Goal: Check status

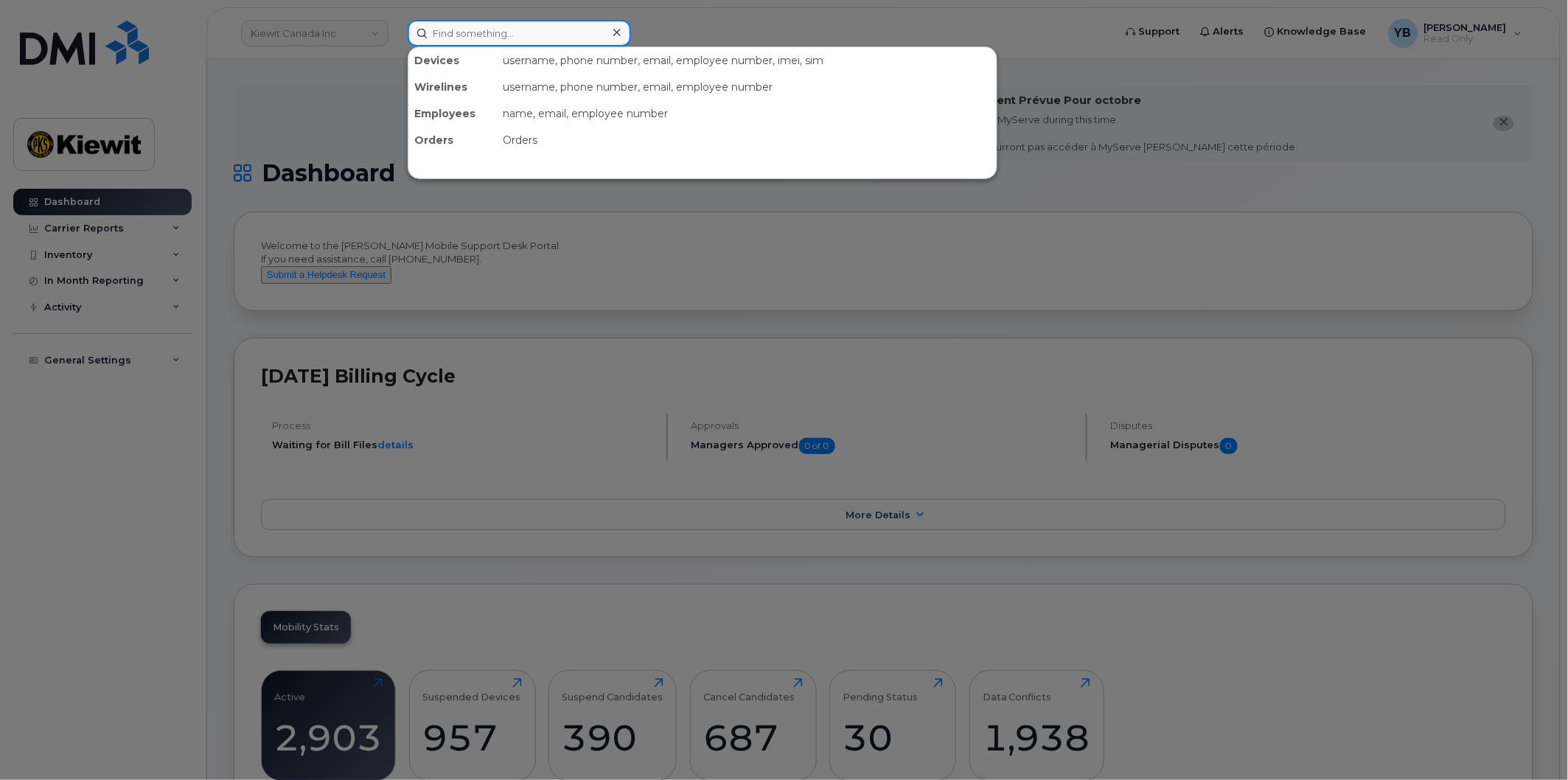
click at [505, 24] on input at bounding box center [519, 33] width 223 height 27
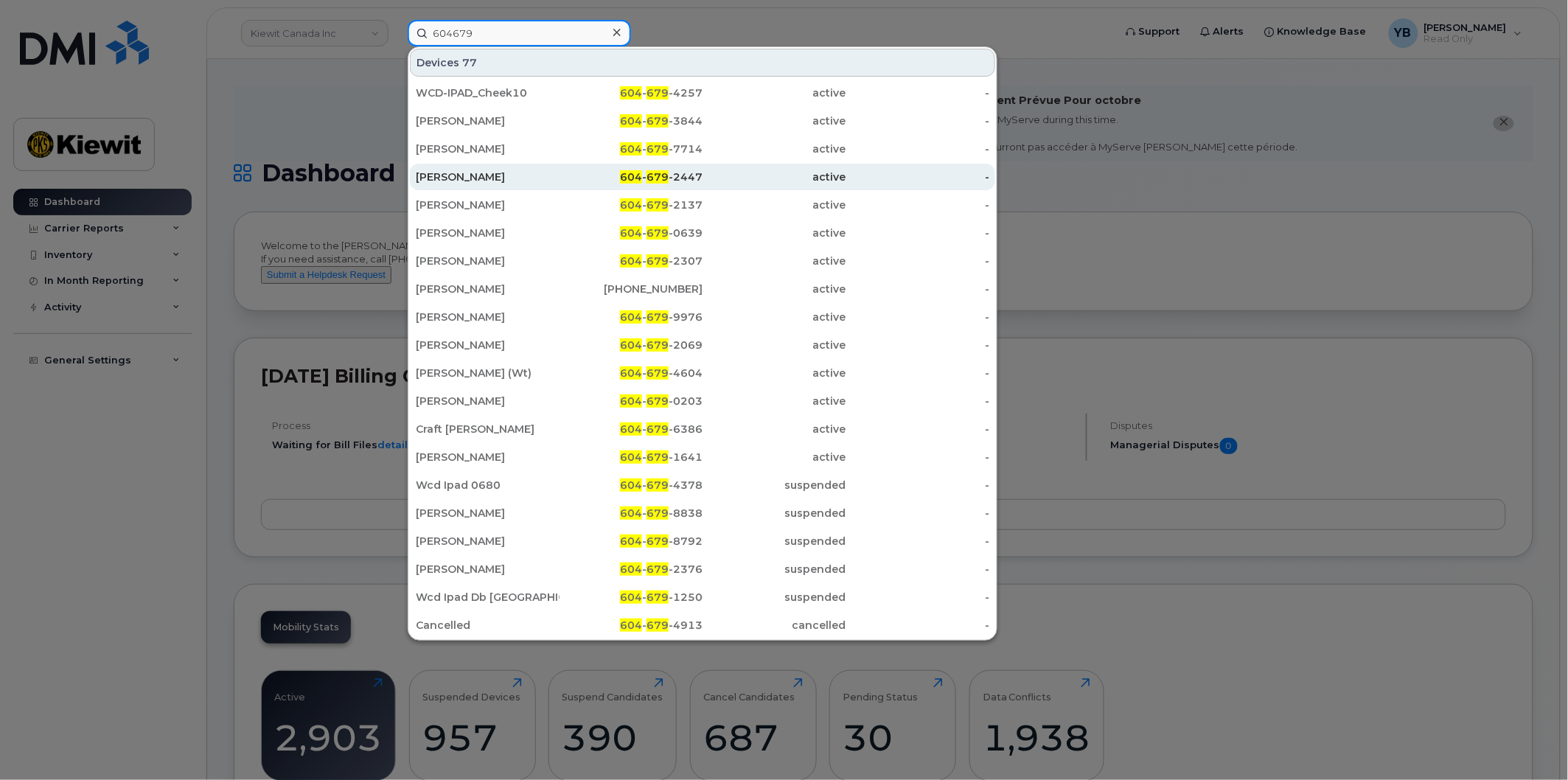
type input "604679"
click at [601, 182] on div "604 - 679 -2447" at bounding box center [631, 177] width 144 height 14
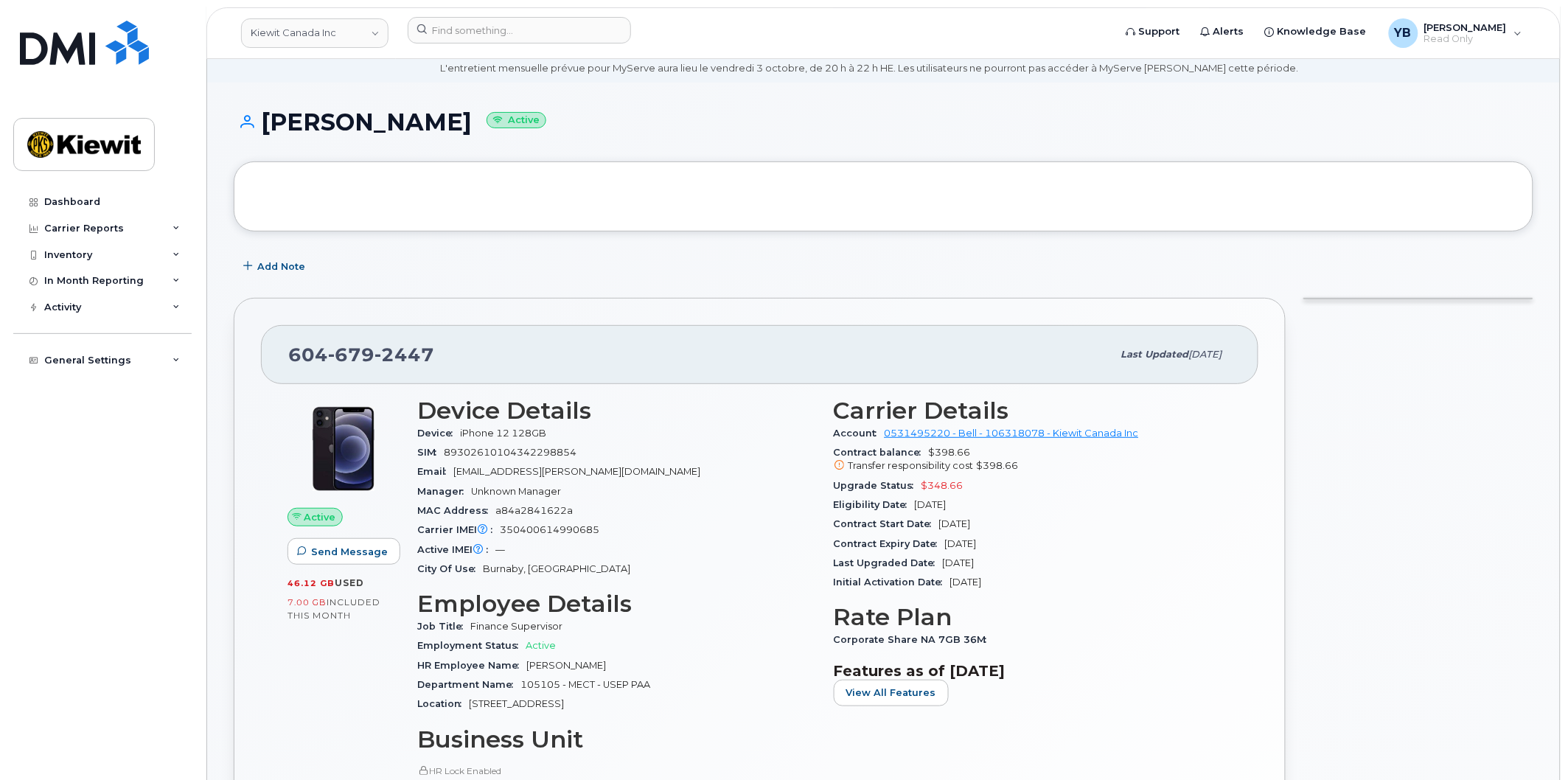
scroll to position [82, 0]
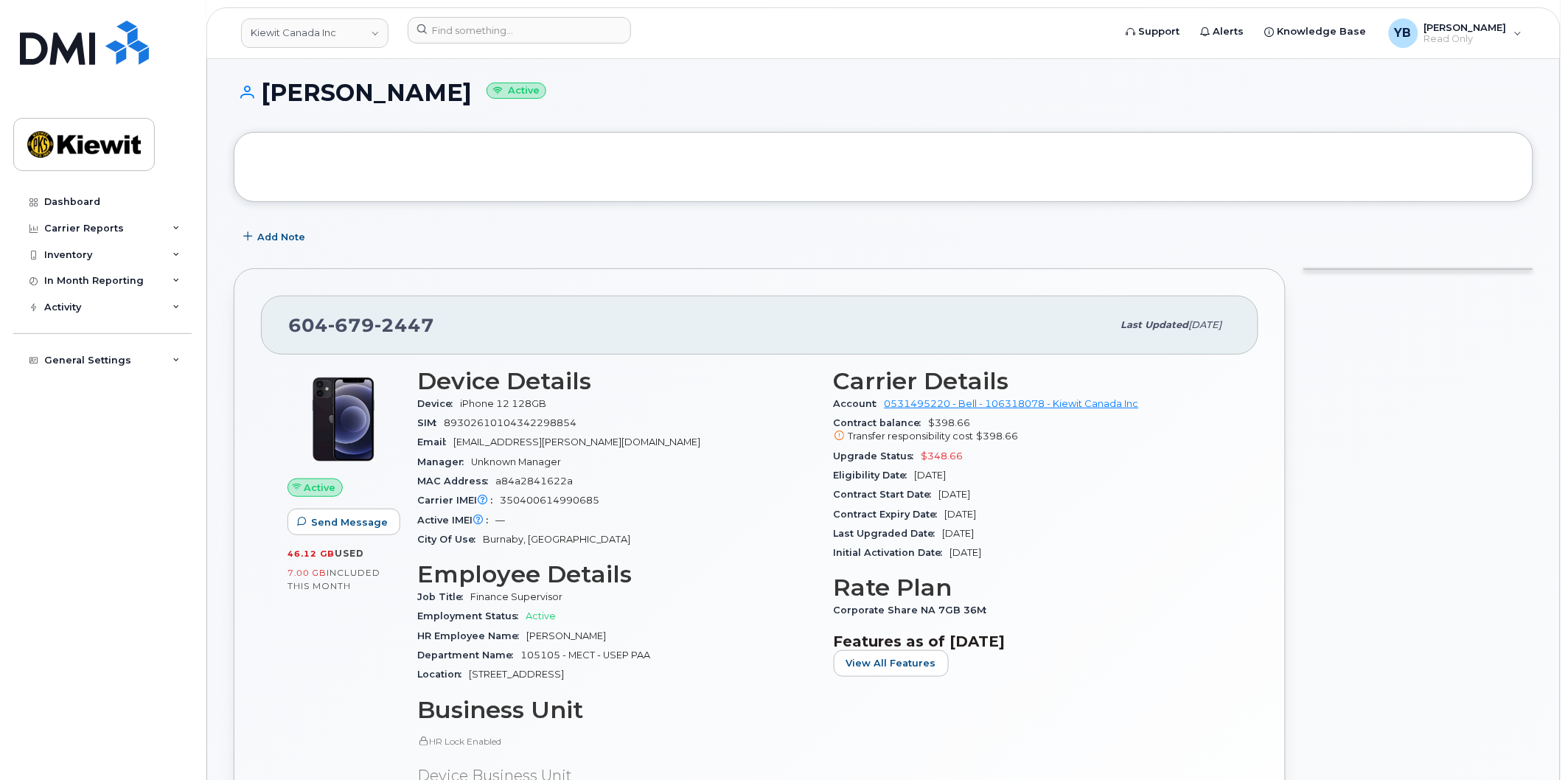
click at [955, 457] on span "$348.66" at bounding box center [943, 456] width 42 height 11
click at [969, 482] on div "Eligibility Date [DATE]" at bounding box center [1032, 476] width 399 height 19
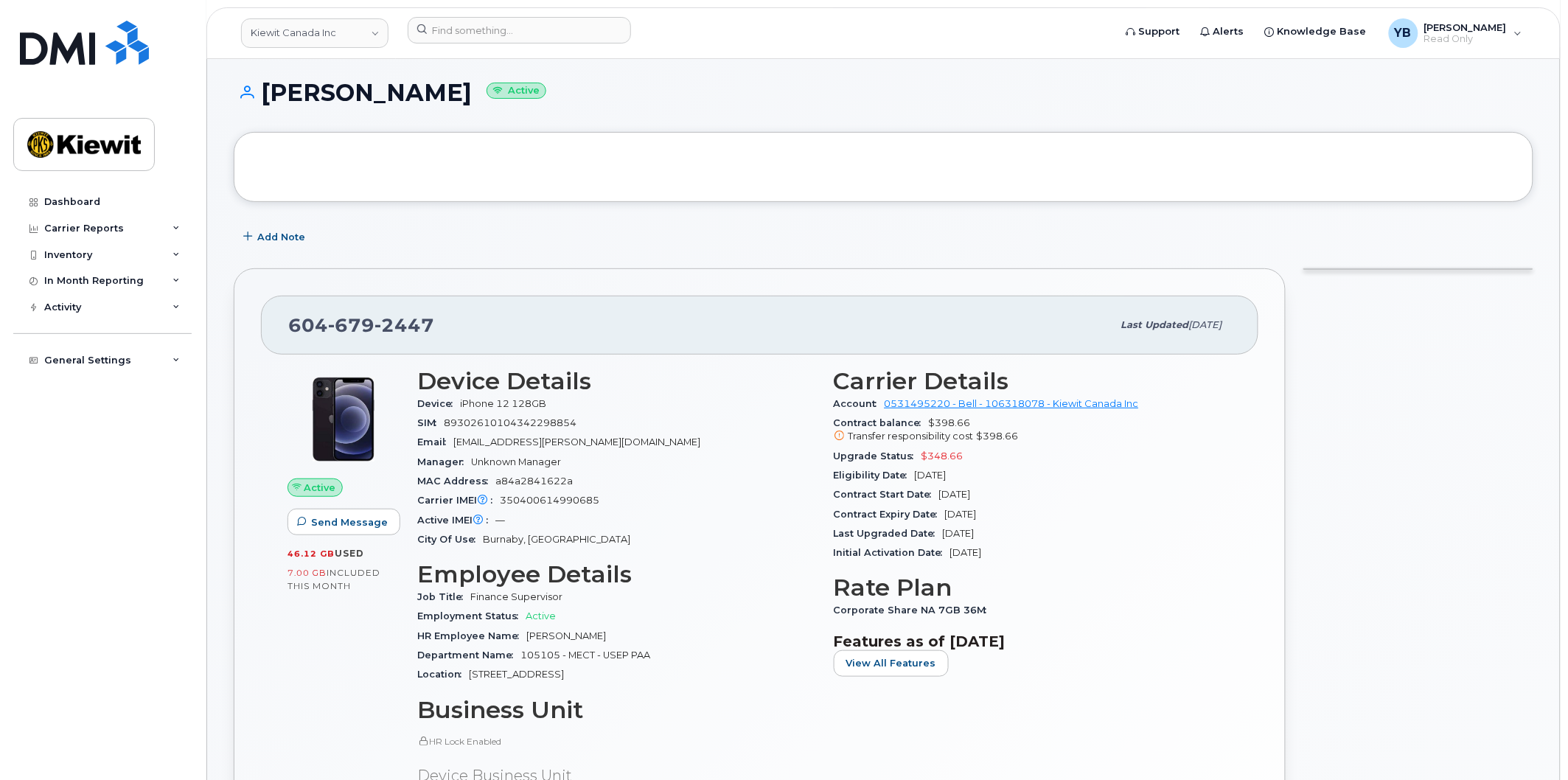
click at [1038, 499] on div "Contract Start Date [DATE]" at bounding box center [1032, 495] width 399 height 19
click at [1029, 512] on div "Contract Expiry Date [DATE]" at bounding box center [1032, 515] width 399 height 19
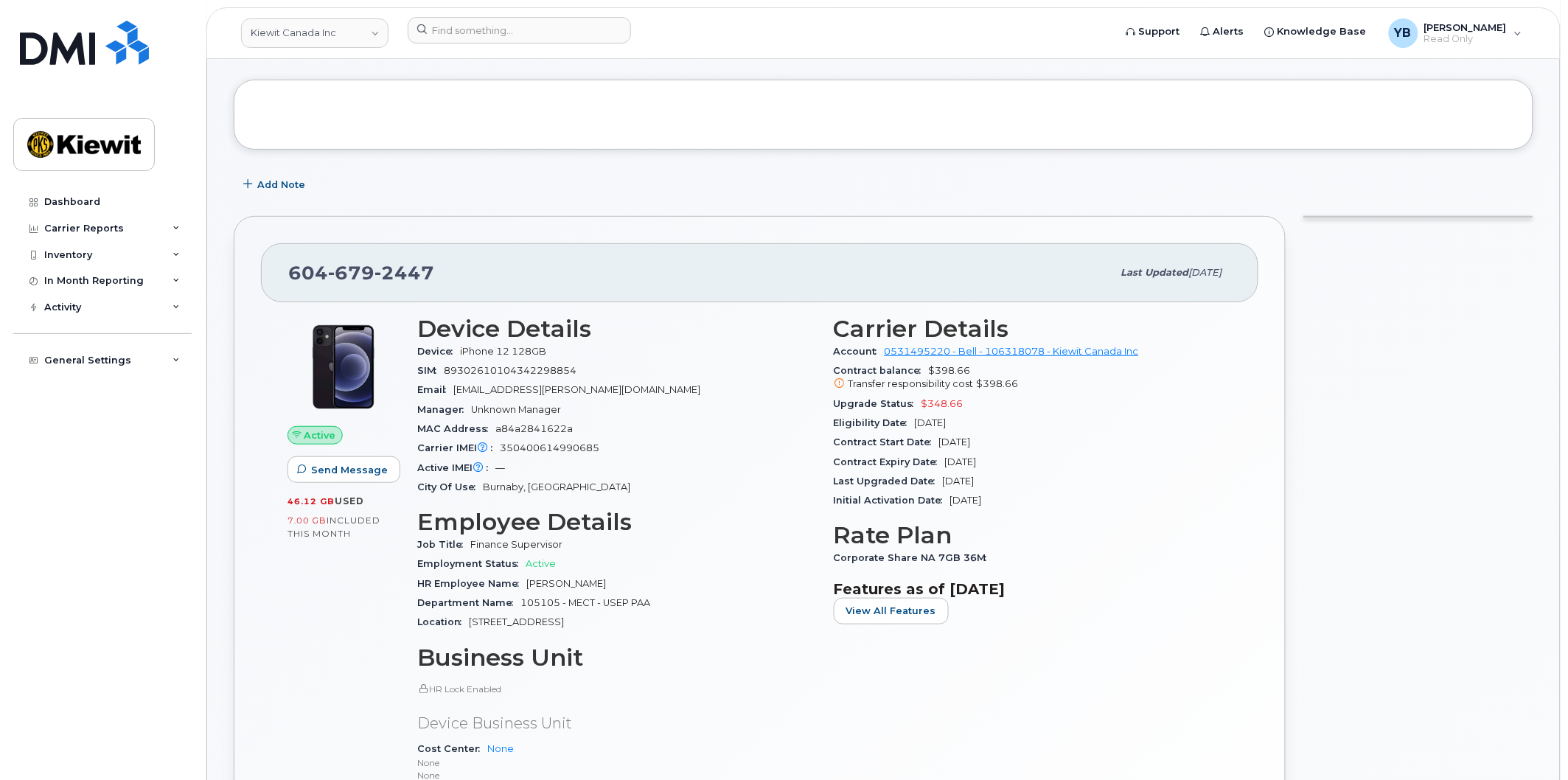
scroll to position [164, 0]
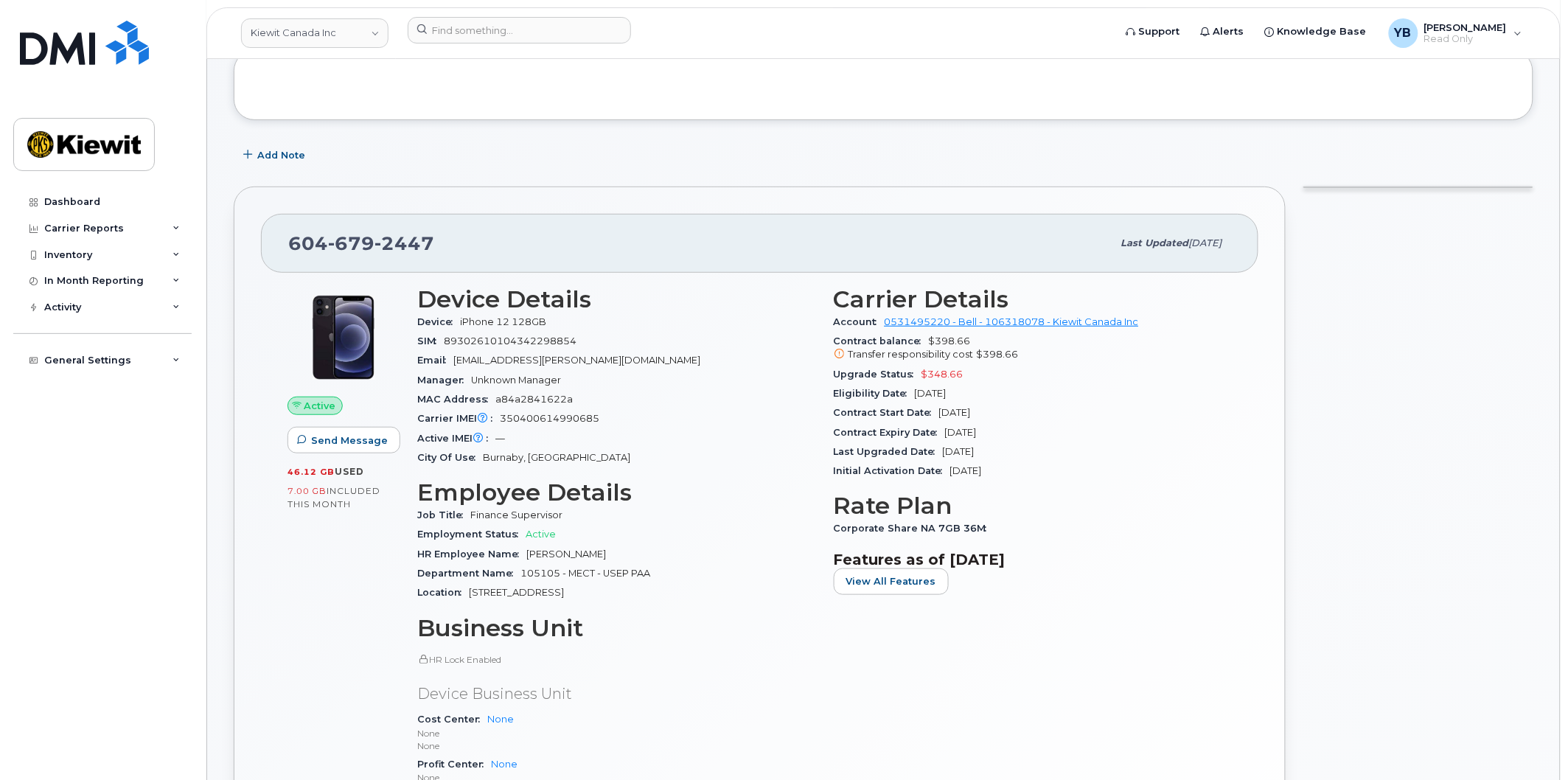
click at [993, 422] on div "Contract Start Date [DATE]" at bounding box center [1032, 413] width 399 height 19
drag, startPoint x: 1011, startPoint y: 434, endPoint x: 795, endPoint y: 433, distance: 216.0
click at [851, 436] on div "Contract Expiry Date [DATE]" at bounding box center [1032, 433] width 399 height 19
click at [792, 433] on div "Active IMEI Active IMEI is refreshed daily with a delay of up to 48 hours follo…" at bounding box center [617, 439] width 399 height 19
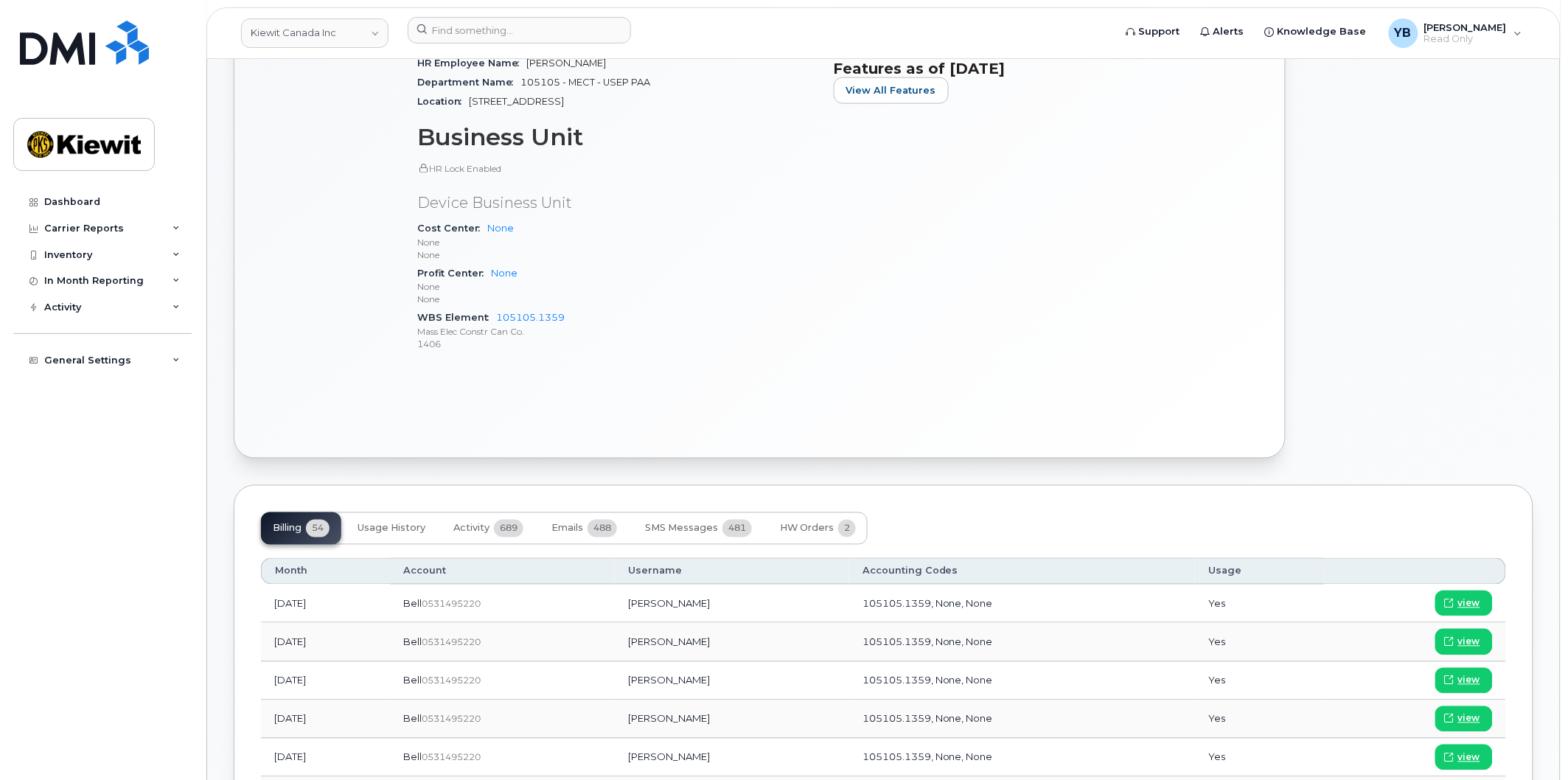
scroll to position [82, 0]
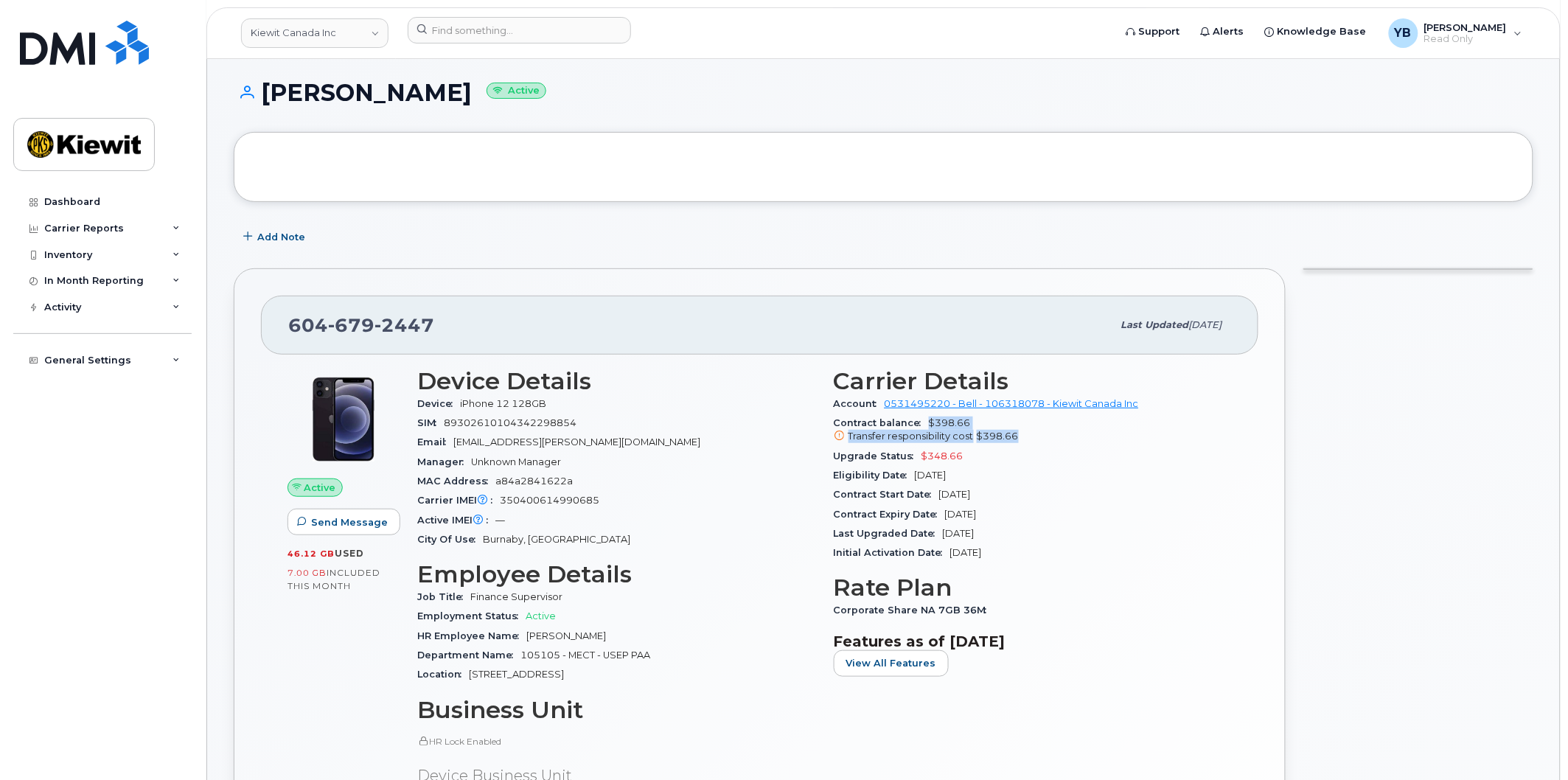
drag, startPoint x: 1029, startPoint y: 431, endPoint x: 927, endPoint y: 430, distance: 102.0
click at [927, 429] on div "Contract balance $398.66 Transfer responsibility cost $398.66" at bounding box center [1032, 430] width 399 height 33
click at [902, 441] on span "Transfer responsibility cost" at bounding box center [911, 436] width 125 height 11
click at [902, 428] on span "Contract balance" at bounding box center [881, 423] width 95 height 11
click at [932, 540] on div "Last Upgraded Date [DATE]" at bounding box center [1032, 534] width 399 height 19
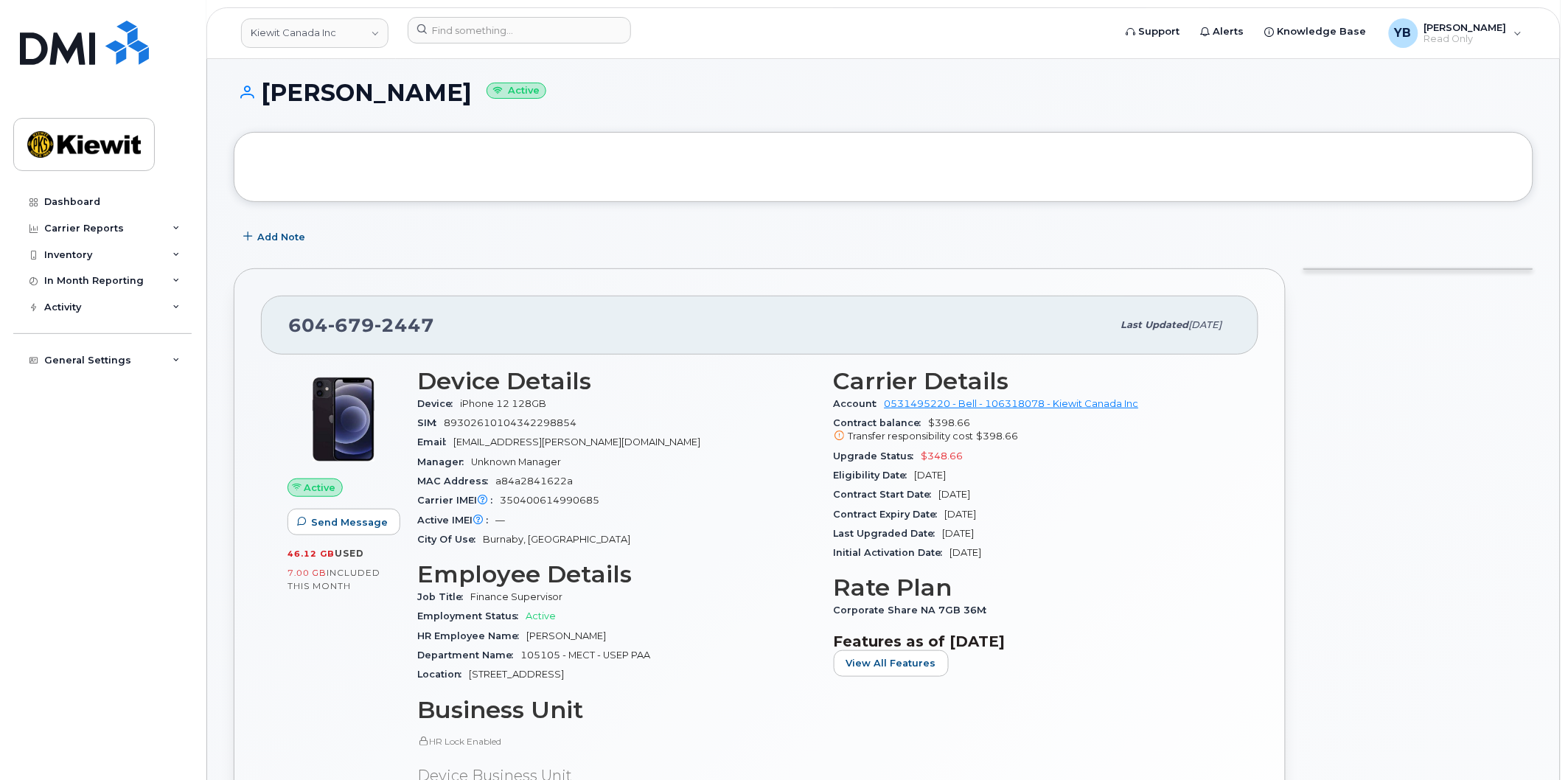
click at [606, 401] on div "Device iPhone 12 128GB" at bounding box center [617, 404] width 399 height 19
click at [568, 401] on div "Device iPhone 12 128GB" at bounding box center [617, 404] width 399 height 19
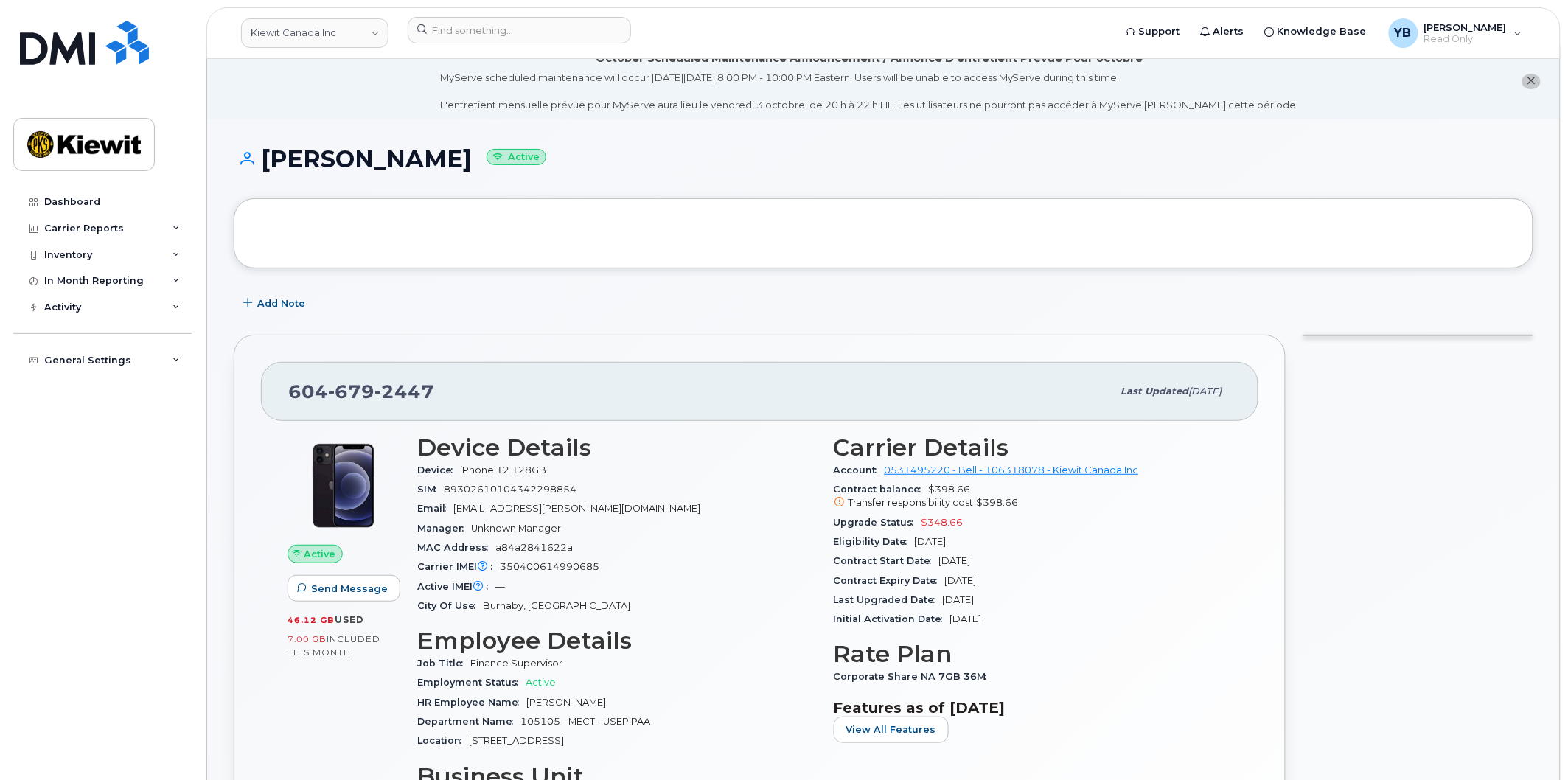
scroll to position [0, 0]
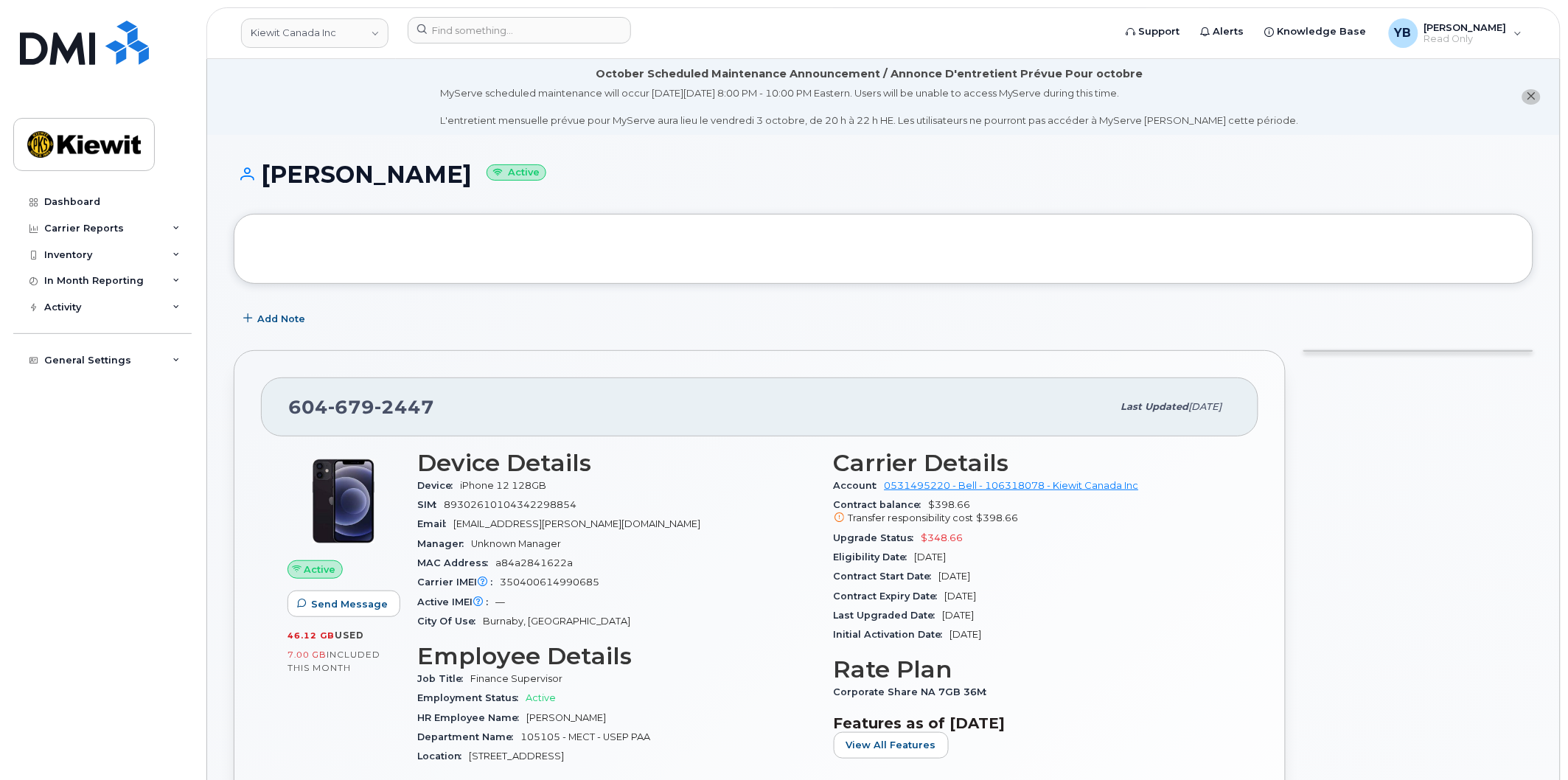
click at [576, 485] on div "Device iPhone 12 128GB" at bounding box center [617, 486] width 399 height 19
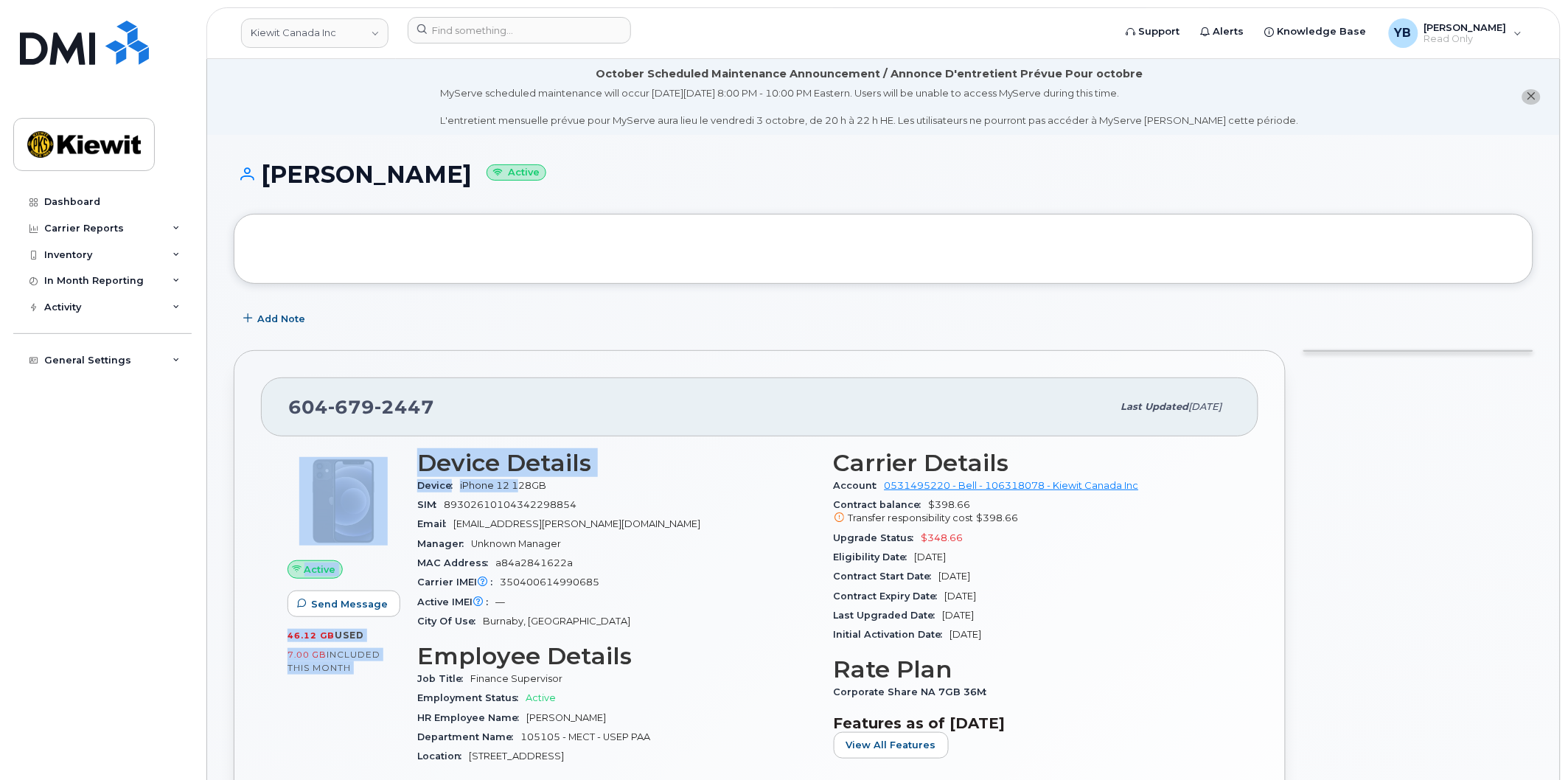
drag, startPoint x: 521, startPoint y: 480, endPoint x: 379, endPoint y: 482, distance: 142.0
click at [379, 482] on div "Active Send Message 46.12 GB  used 7.00 GB  included this month Device Details …" at bounding box center [760, 735] width 962 height 588
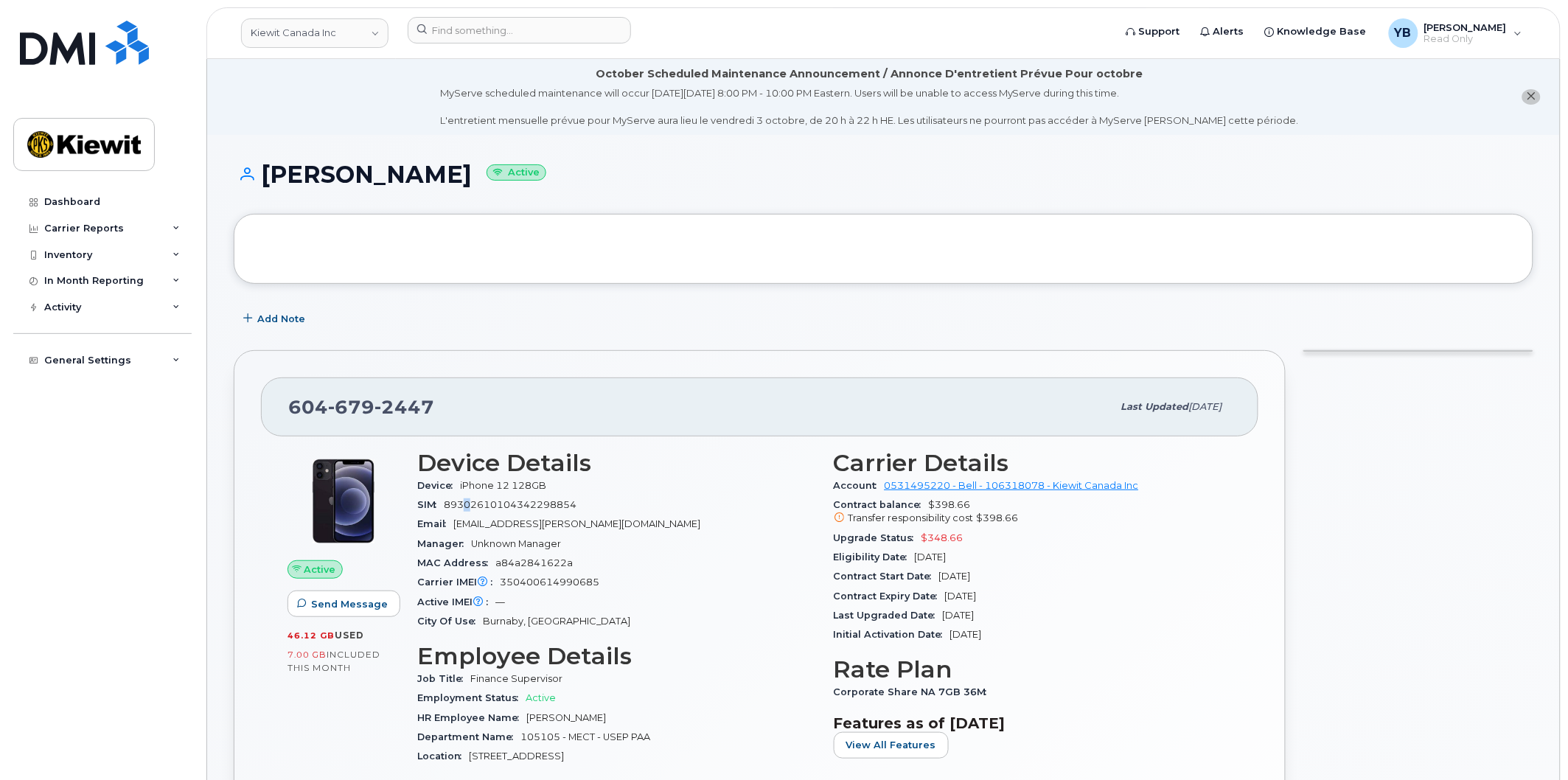
click at [473, 496] on div "SIM [TECHNICAL_ID]" at bounding box center [617, 505] width 399 height 19
drag, startPoint x: 599, startPoint y: 490, endPoint x: 580, endPoint y: 490, distance: 19.0
click at [596, 490] on div "Device iPhone 12 128GB" at bounding box center [617, 486] width 399 height 19
drag, startPoint x: 527, startPoint y: 487, endPoint x: 463, endPoint y: 482, distance: 64.2
click at [463, 482] on span "iPhone 12 128GB" at bounding box center [506, 486] width 92 height 11
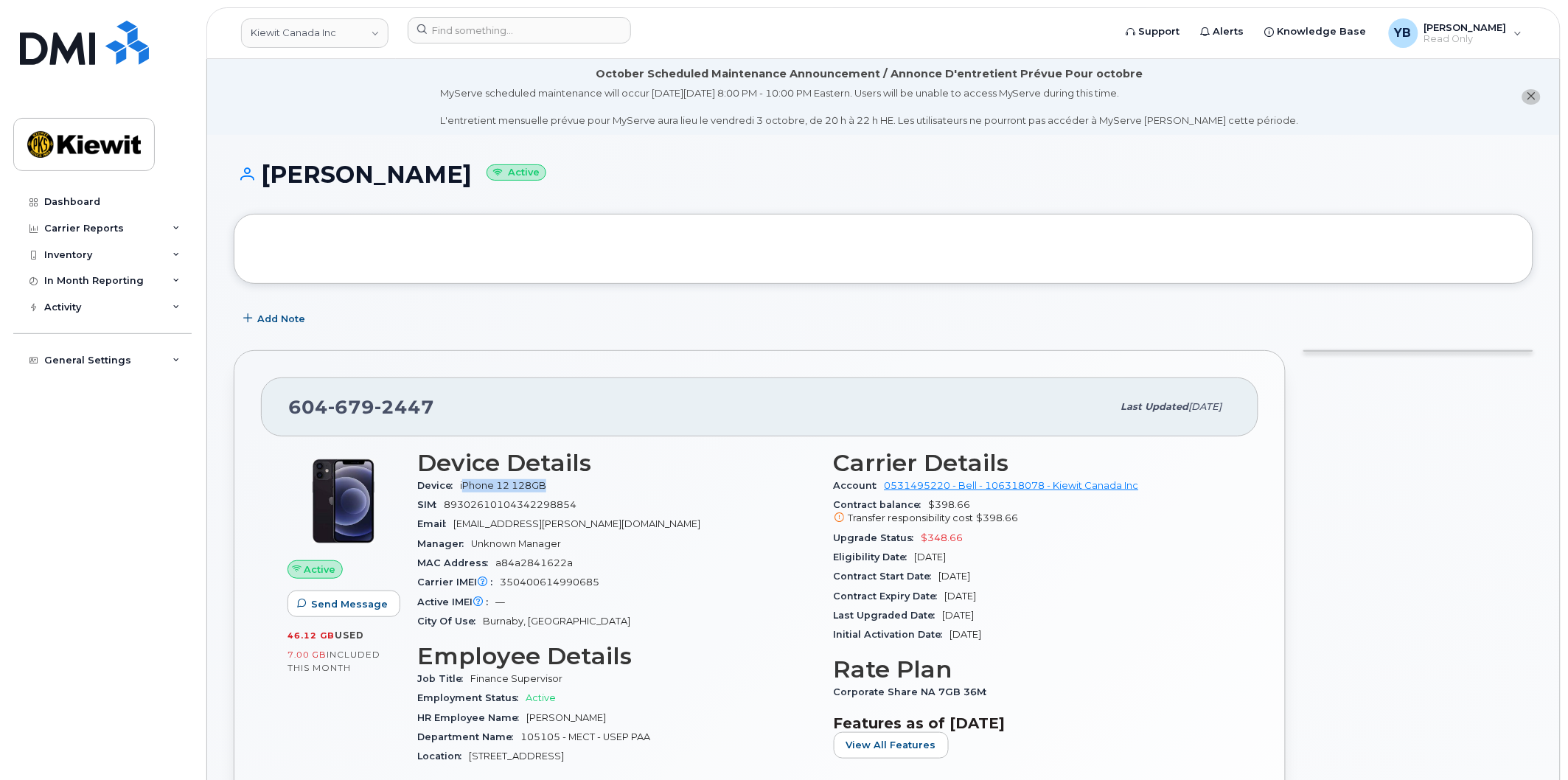
click at [463, 482] on span "iPhone 12 128GB" at bounding box center [503, 486] width 86 height 11
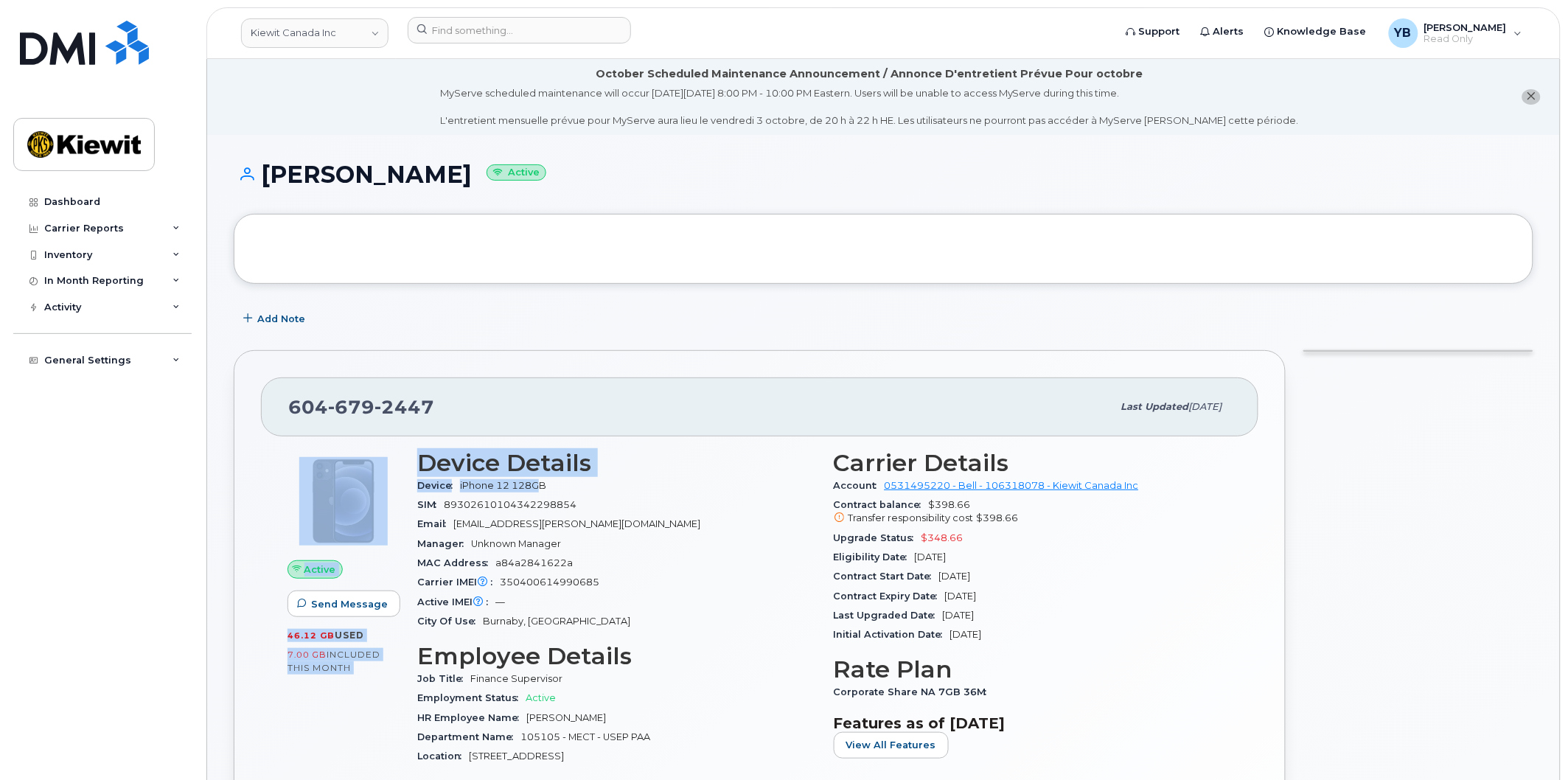
drag, startPoint x: 395, startPoint y: 480, endPoint x: 542, endPoint y: 487, distance: 147.2
click at [542, 487] on div "Active Send Message 46.12 GB  used 7.00 GB  included this month Device Details …" at bounding box center [760, 735] width 962 height 588
click at [542, 487] on span "iPhone 12 128GB" at bounding box center [503, 486] width 86 height 11
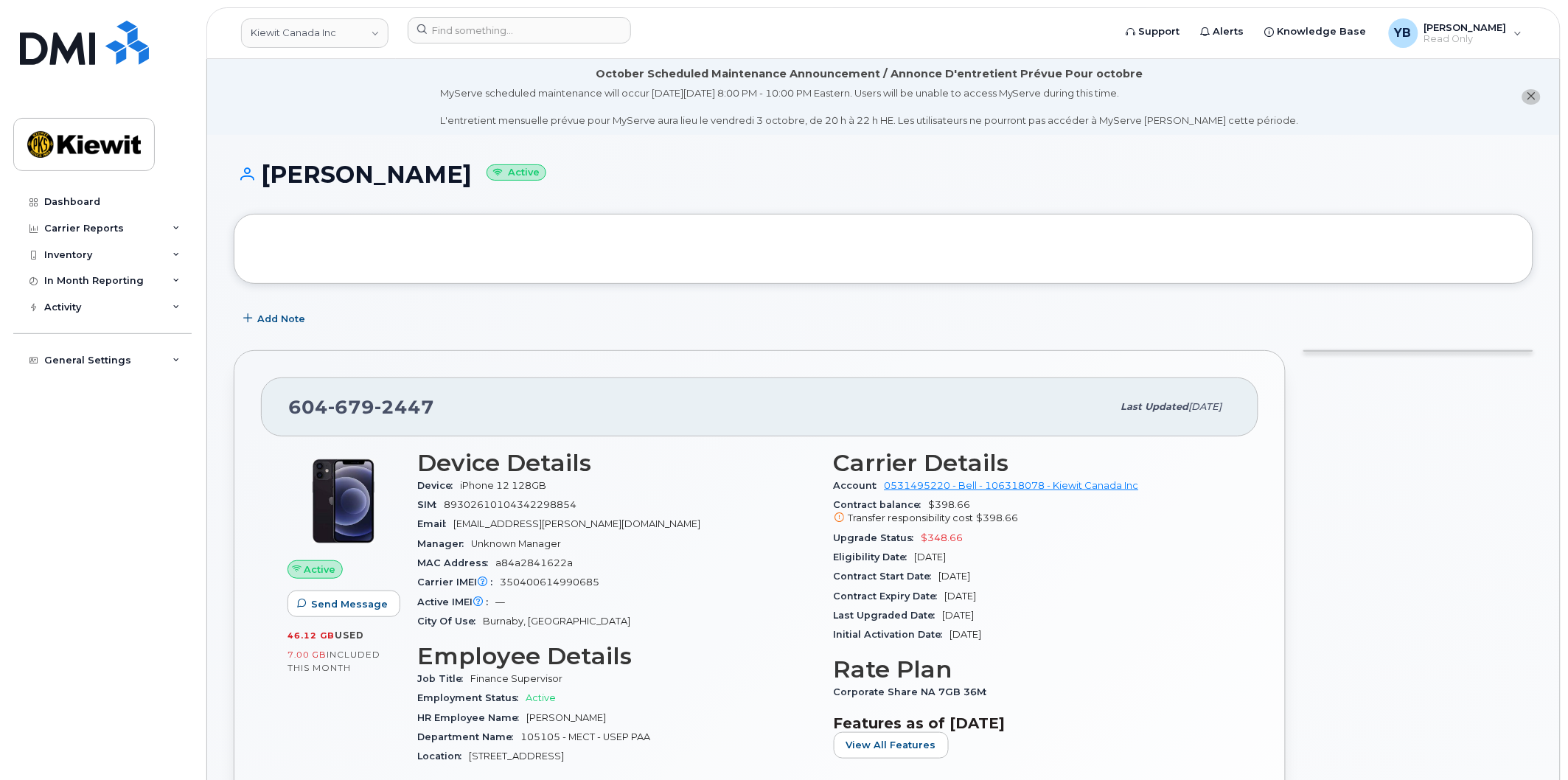
click at [543, 491] on div "Device iPhone 12 128GB" at bounding box center [617, 486] width 399 height 19
click at [554, 504] on span "89302610104342298854" at bounding box center [510, 505] width 132 height 11
click at [617, 499] on div "SIM [TECHNICAL_ID]" at bounding box center [617, 505] width 399 height 19
click at [625, 531] on div "Email [EMAIL_ADDRESS][PERSON_NAME][DOMAIN_NAME]" at bounding box center [617, 525] width 399 height 19
drag, startPoint x: 597, startPoint y: 536, endPoint x: 458, endPoint y: 528, distance: 139.2
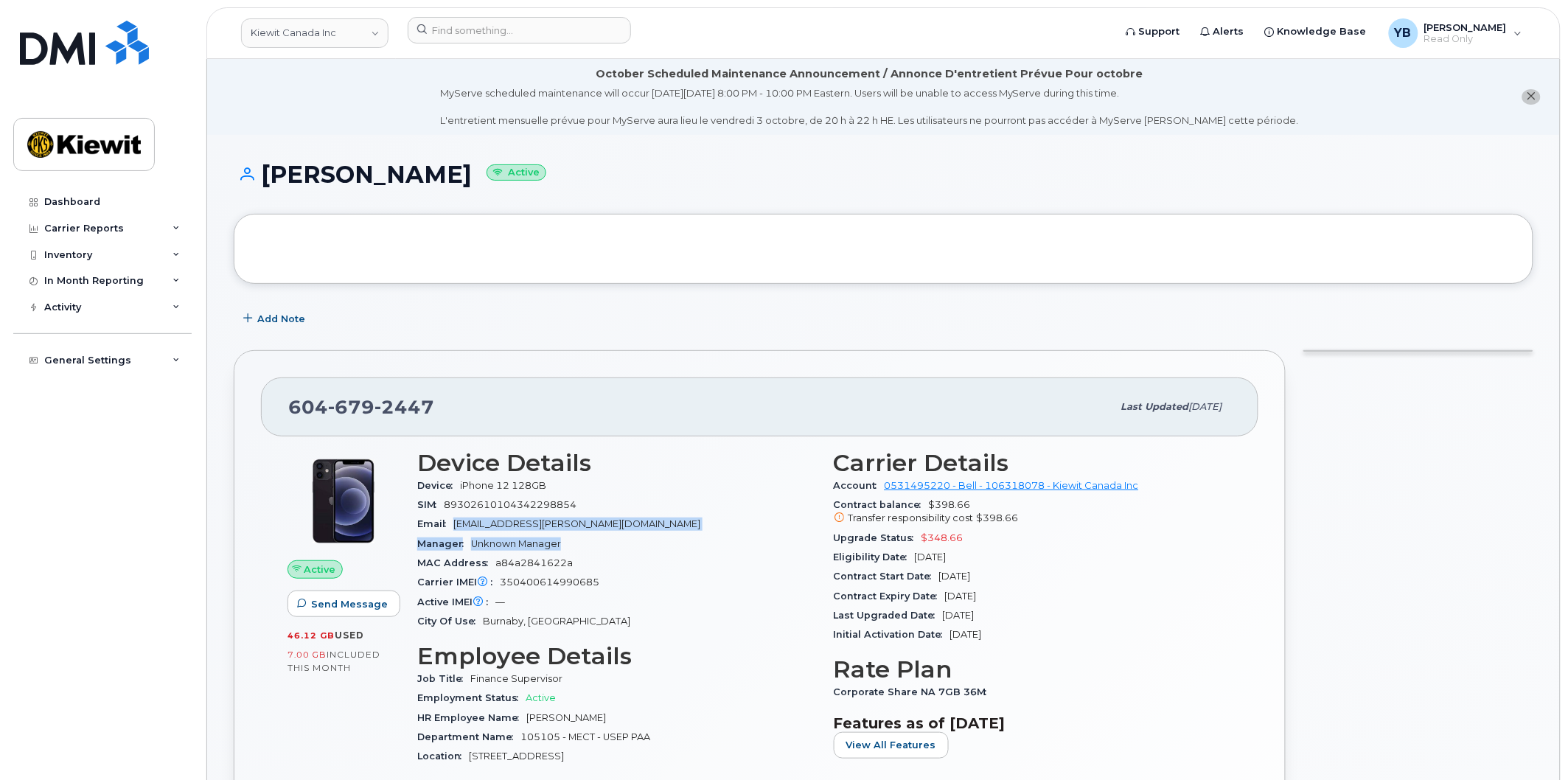
click at [458, 528] on section "Device Details Device iPhone 12 128GB SIM [TECHNICAL_ID] Email [EMAIL_ADDRESS][…" at bounding box center [617, 541] width 399 height 182
click at [533, 573] on div "Carrier IMEI Carrier IMEI is reported during the last billing cycle or change o…" at bounding box center [617, 582] width 399 height 19
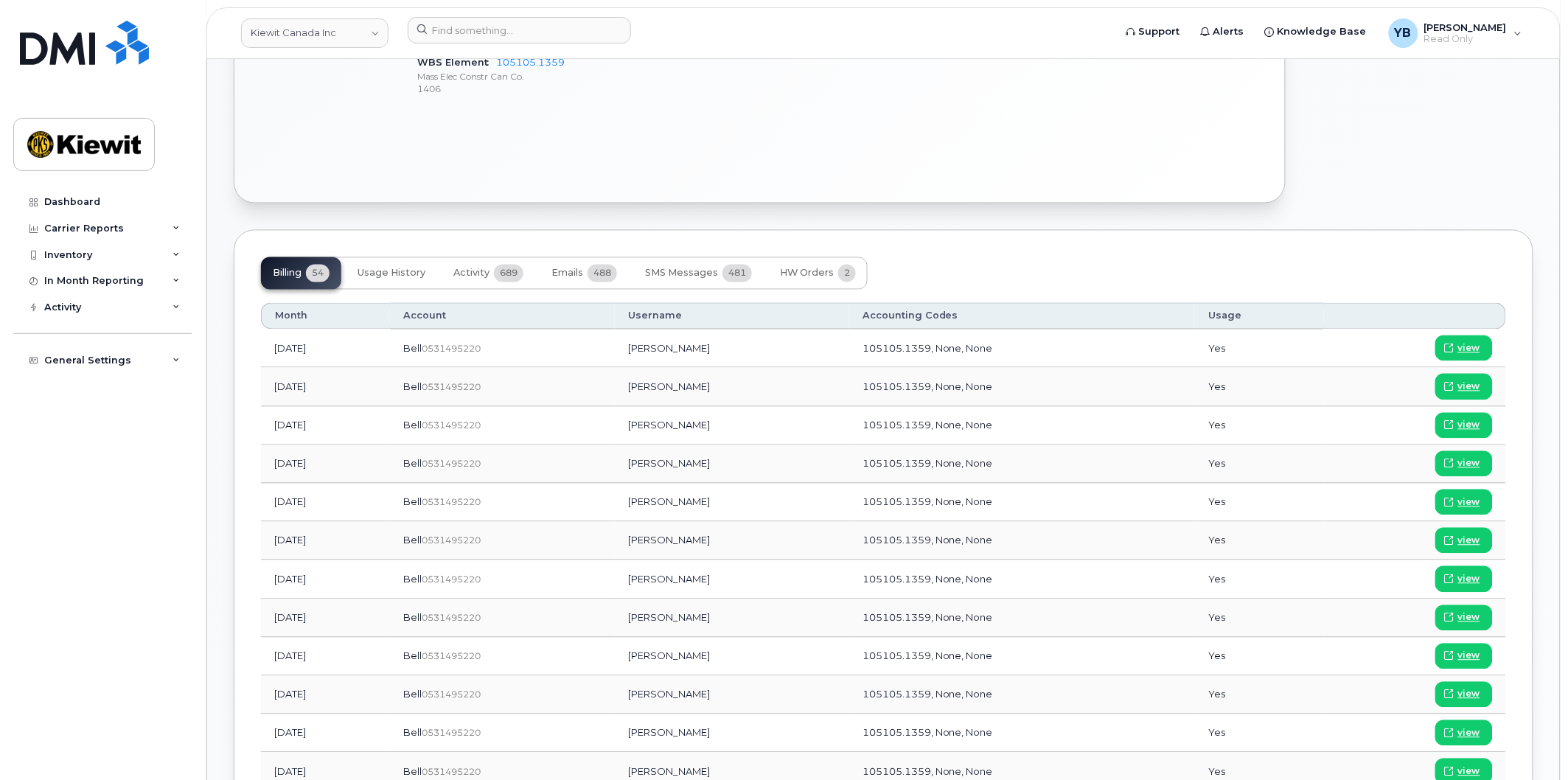
scroll to position [819, 0]
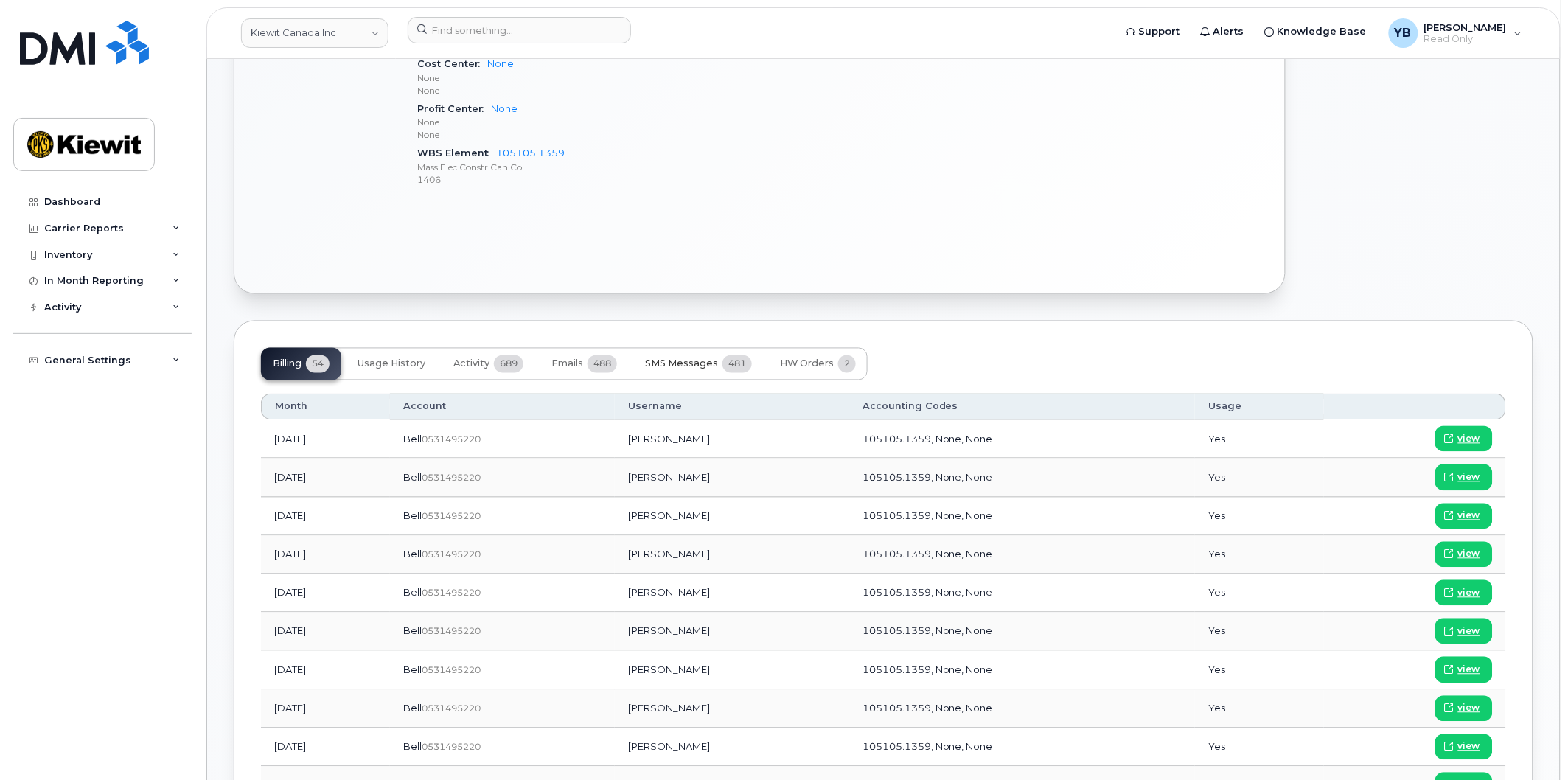
click at [661, 363] on span "SMS Messages" at bounding box center [681, 364] width 73 height 12
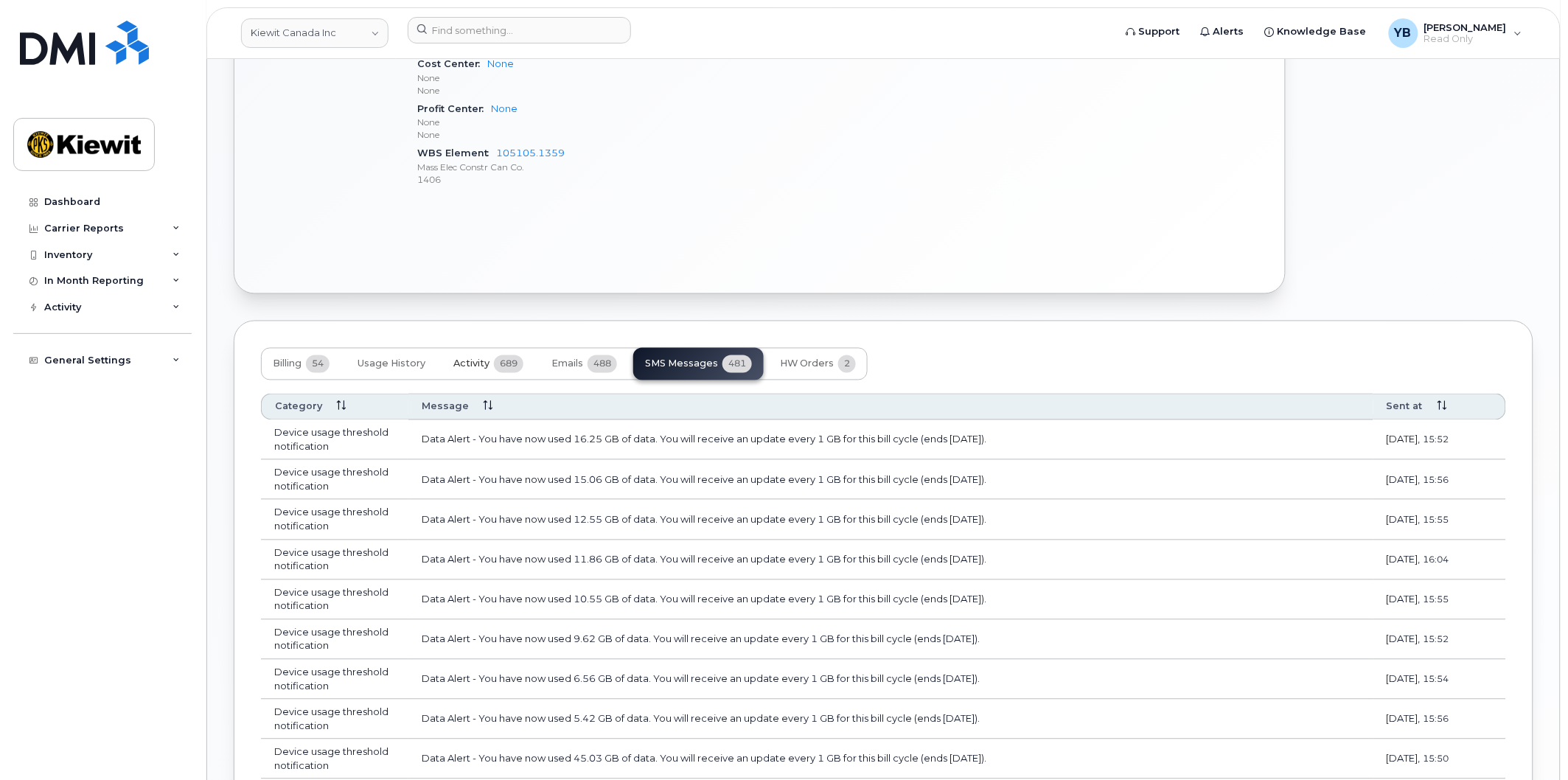
click at [502, 370] on span "689" at bounding box center [508, 365] width 30 height 18
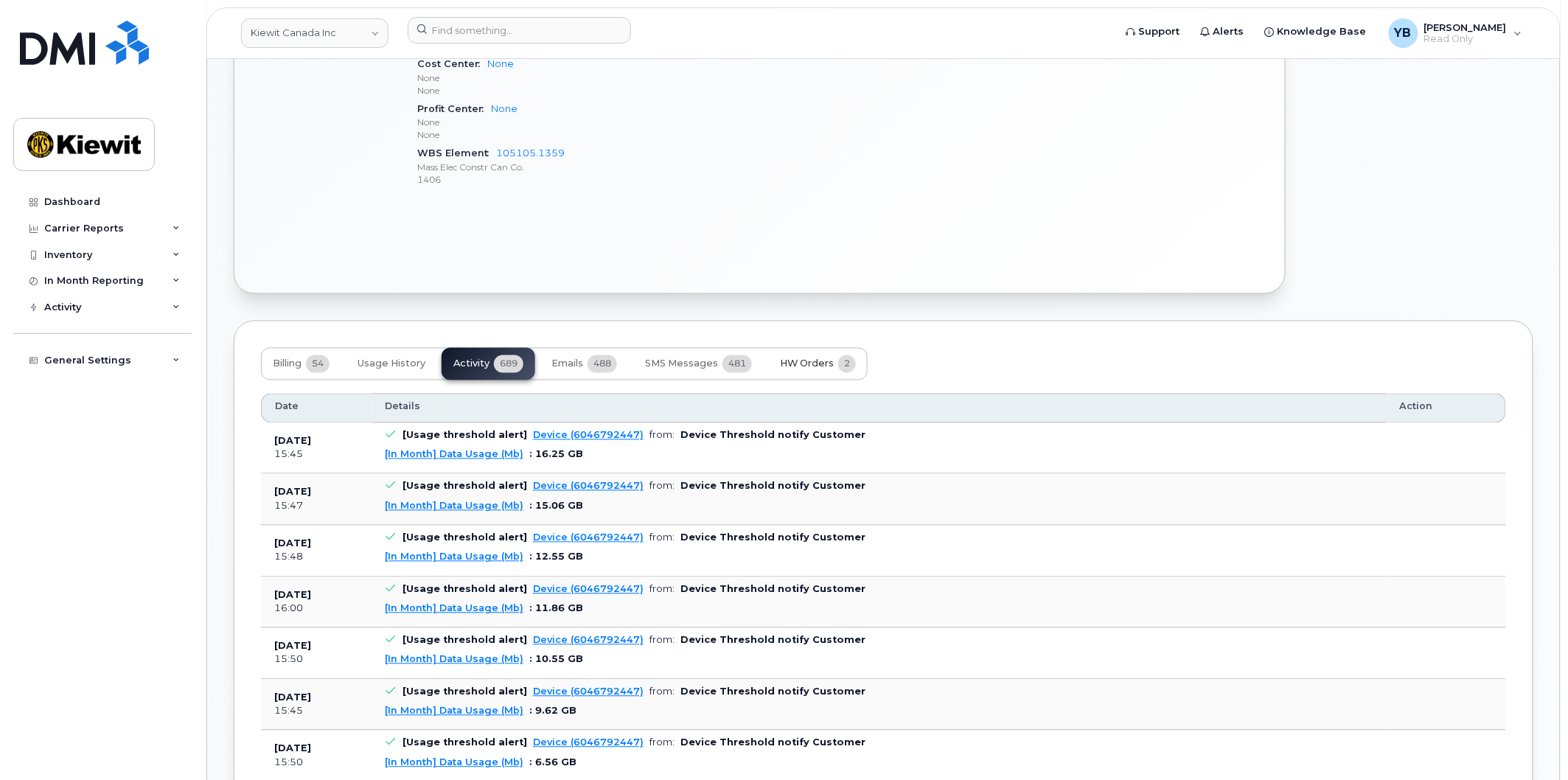
click at [826, 373] on button "HW Orders 2" at bounding box center [818, 364] width 100 height 32
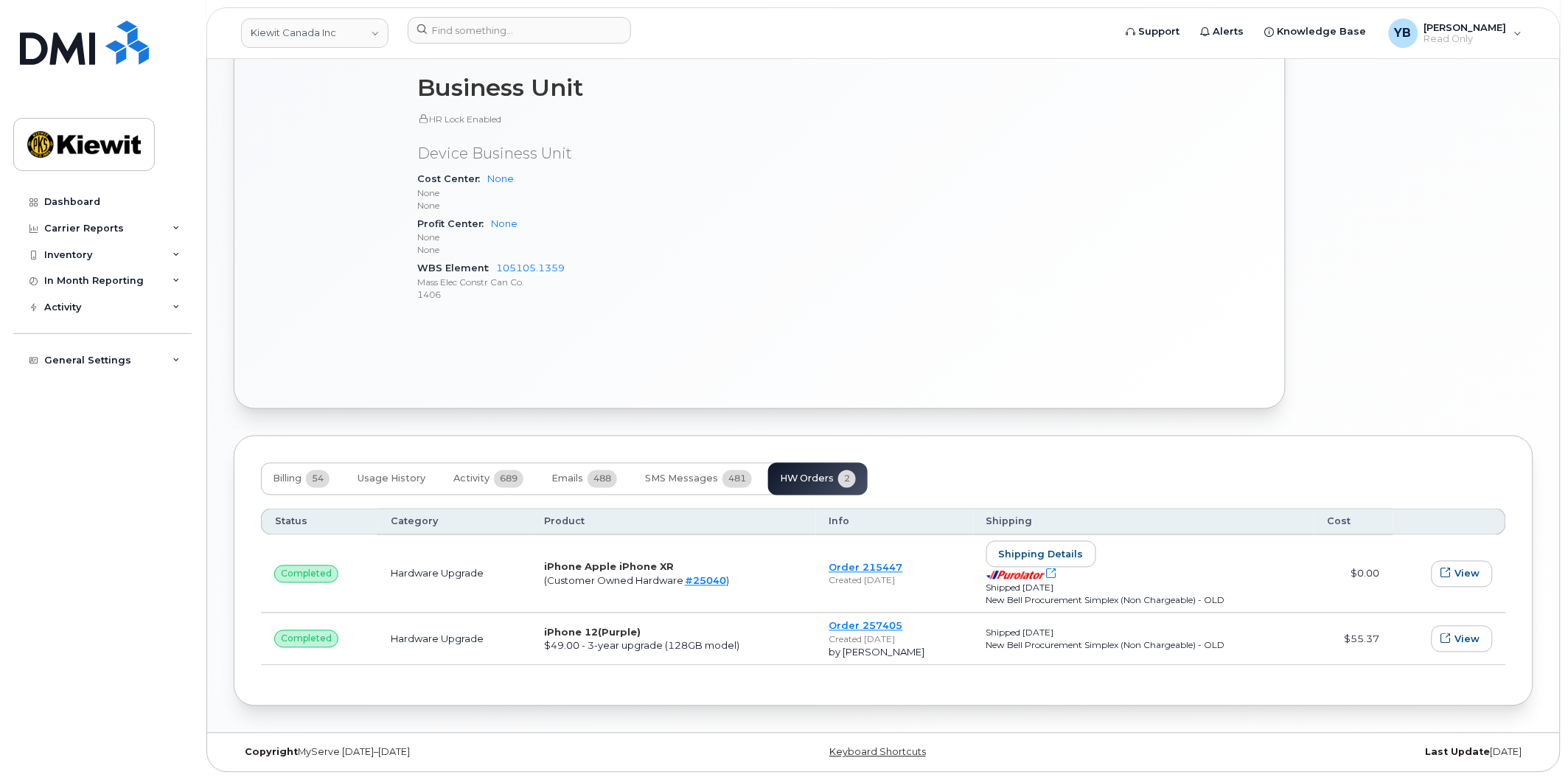
scroll to position [0, 0]
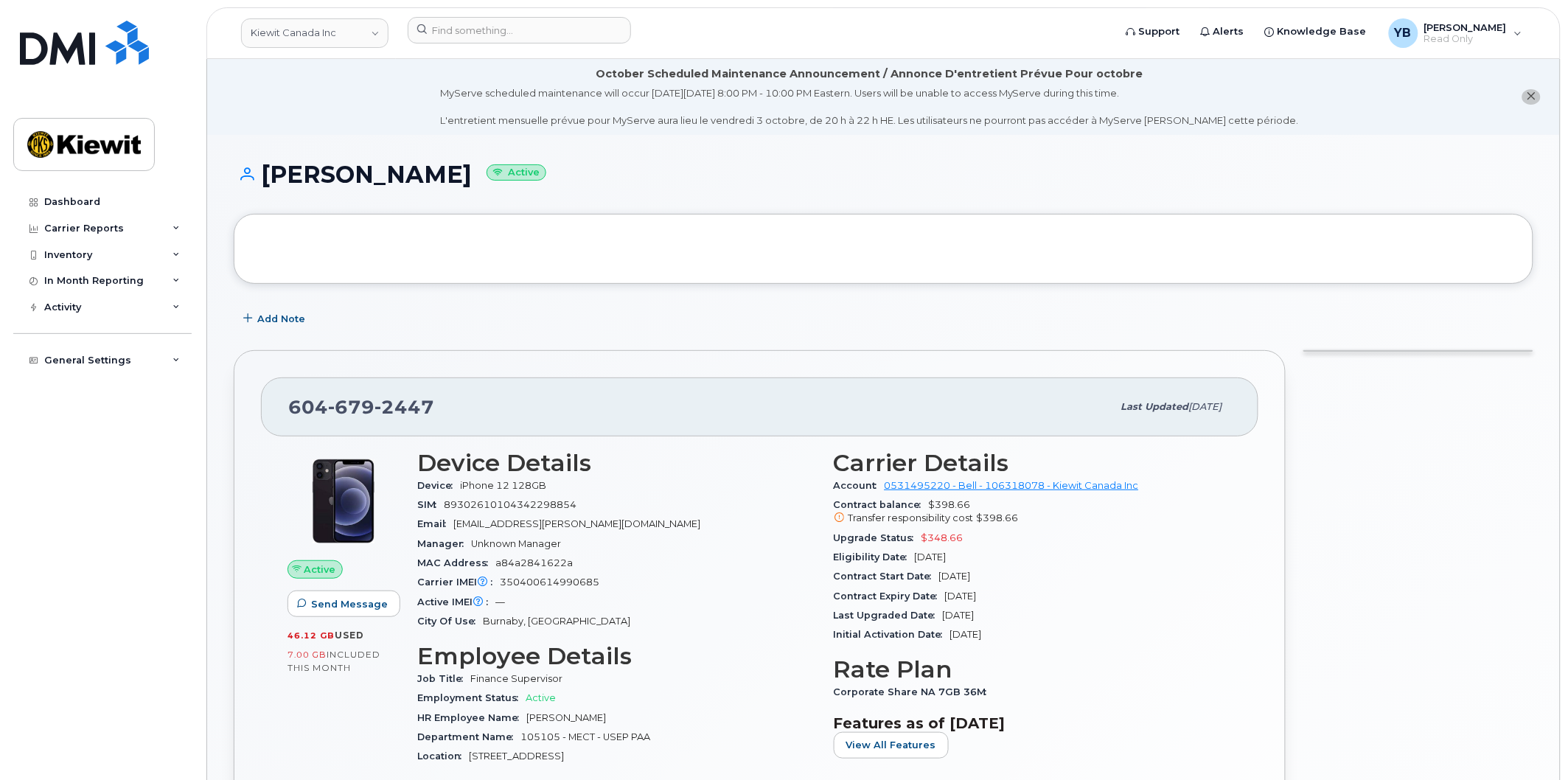
click at [709, 559] on div "MAC Address a84a2841622a" at bounding box center [617, 564] width 399 height 19
